Goal: Find specific page/section: Find specific page/section

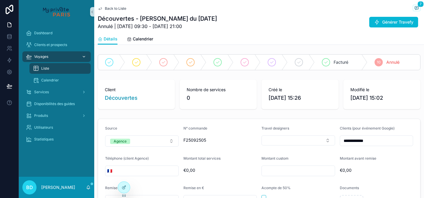
click at [50, 55] on div "Voyages" at bounding box center [56, 56] width 61 height 9
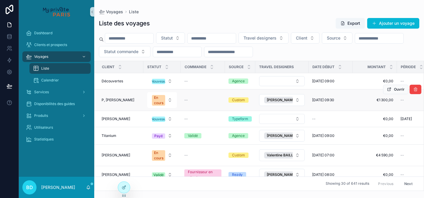
click at [113, 101] on span "P, [PERSON_NAME]" at bounding box center [118, 100] width 33 height 5
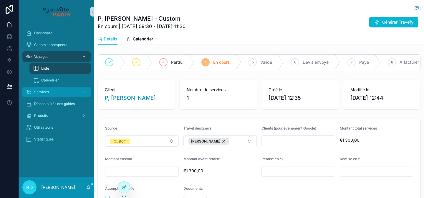
click at [53, 93] on div "Services" at bounding box center [56, 91] width 61 height 9
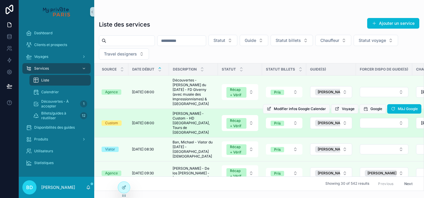
scroll to position [3, 0]
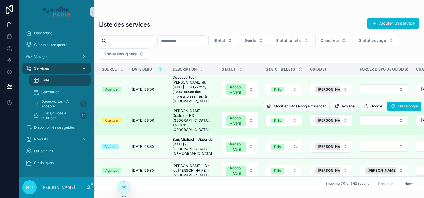
click at [115, 118] on div "Custom" at bounding box center [111, 120] width 13 height 5
click at [343, 104] on span "Voyage" at bounding box center [348, 106] width 13 height 5
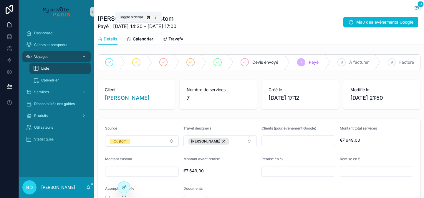
click at [93, 11] on icon "scrollable content" at bounding box center [92, 12] width 4 height 4
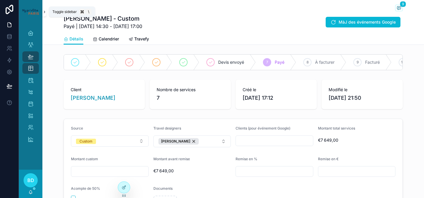
click at [43, 12] on icon "scrollable content" at bounding box center [44, 12] width 4 height 4
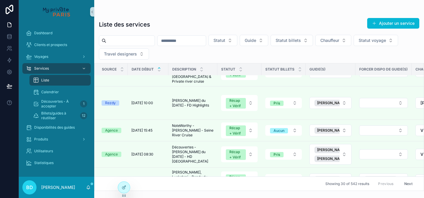
scroll to position [618, 0]
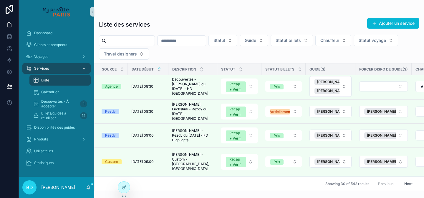
click at [407, 182] on button "Next" at bounding box center [409, 183] width 17 height 9
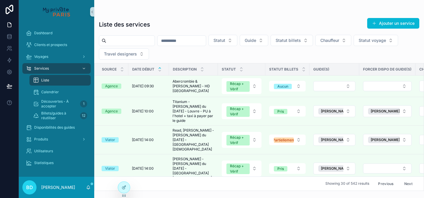
scroll to position [195, 0]
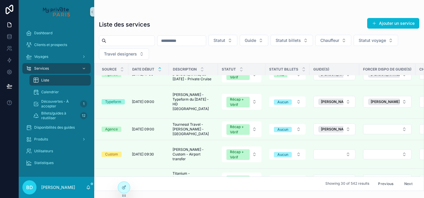
click at [309, 190] on span "Voyage" at bounding box center [315, 192] width 13 height 5
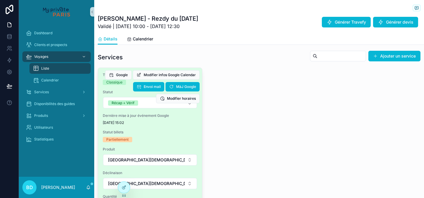
scroll to position [328, 0]
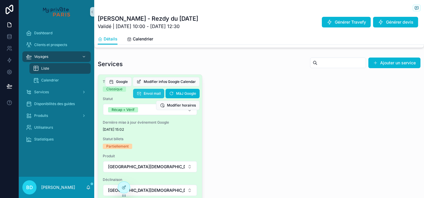
click at [152, 93] on span "Envoi mail" at bounding box center [152, 93] width 17 height 5
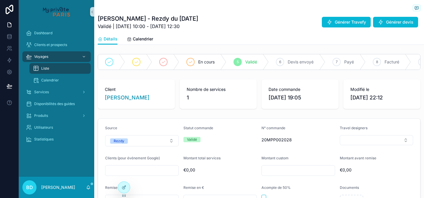
scroll to position [0, 0]
click at [52, 56] on div "Voyages" at bounding box center [56, 56] width 61 height 9
